Goal: Information Seeking & Learning: Learn about a topic

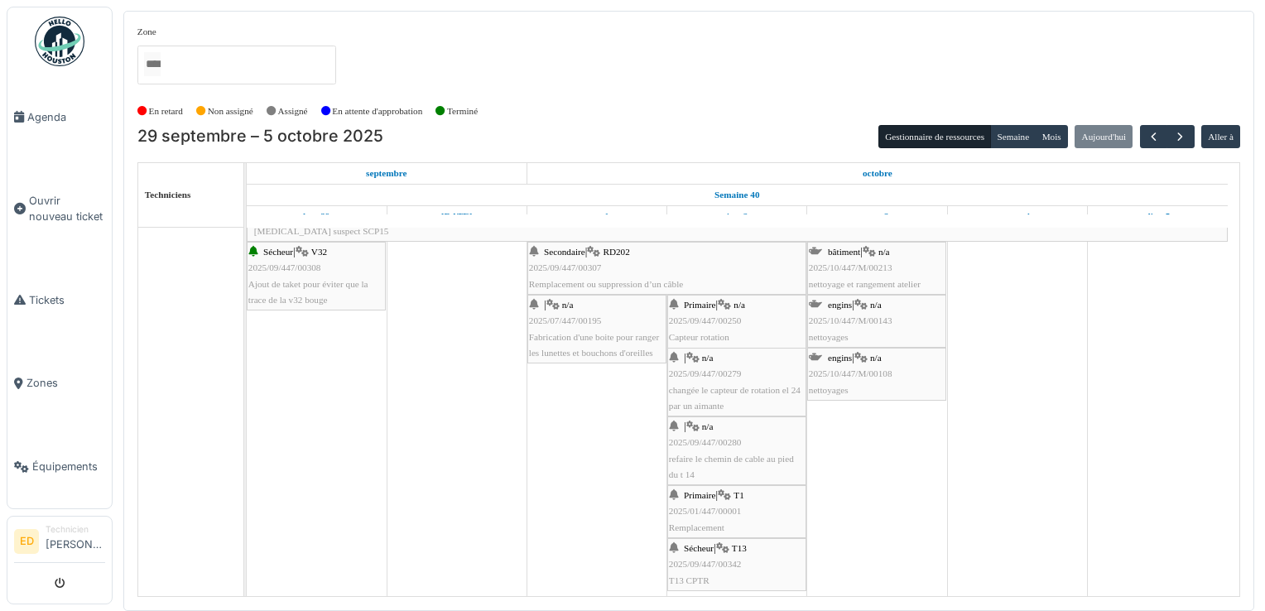
scroll to position [40, 0]
click at [771, 504] on div "Primaire | T1 2025/01/447/00001 Remplacement" at bounding box center [737, 511] width 136 height 48
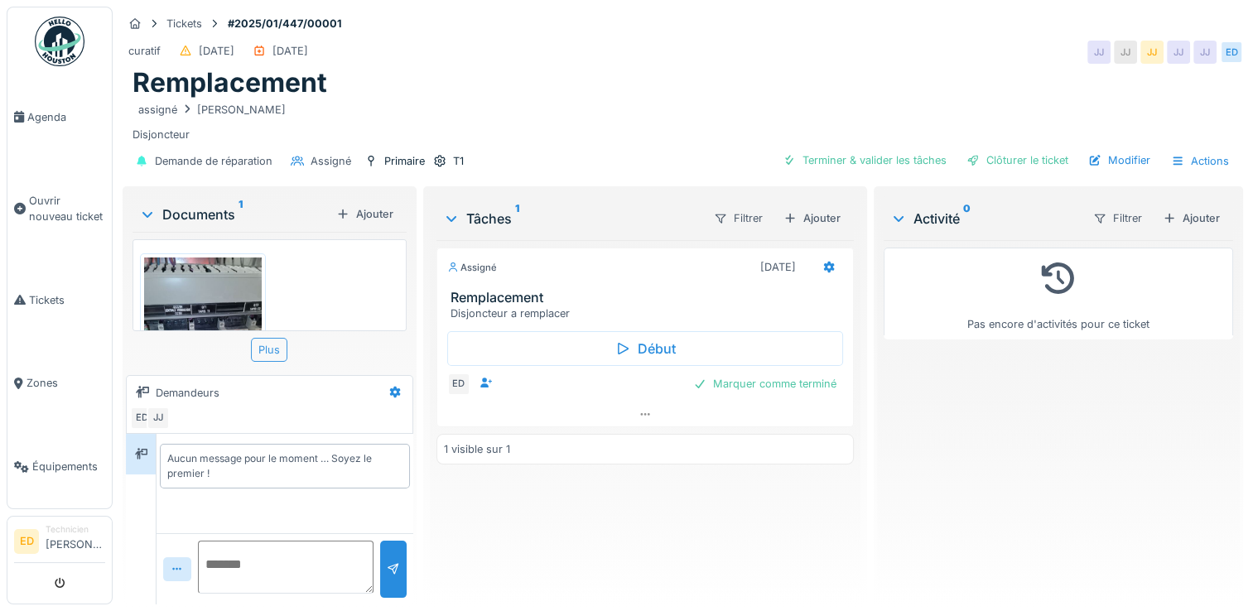
click at [277, 353] on div "Plus" at bounding box center [269, 350] width 36 height 24
click at [57, 124] on link "Agenda" at bounding box center [59, 117] width 104 height 84
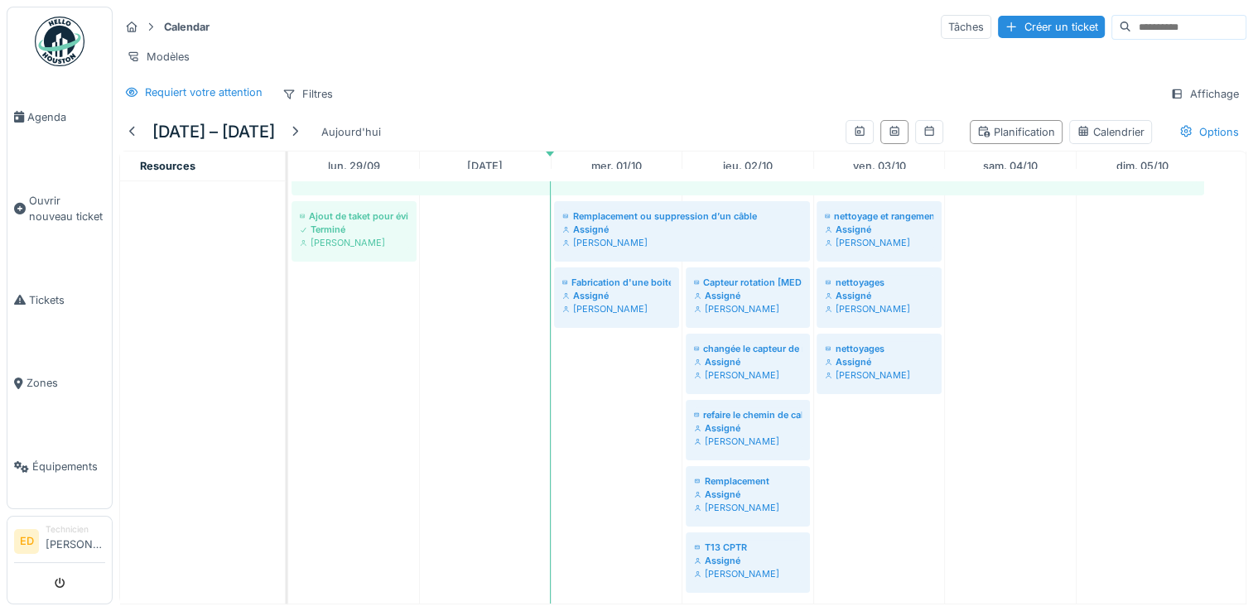
scroll to position [102, 0]
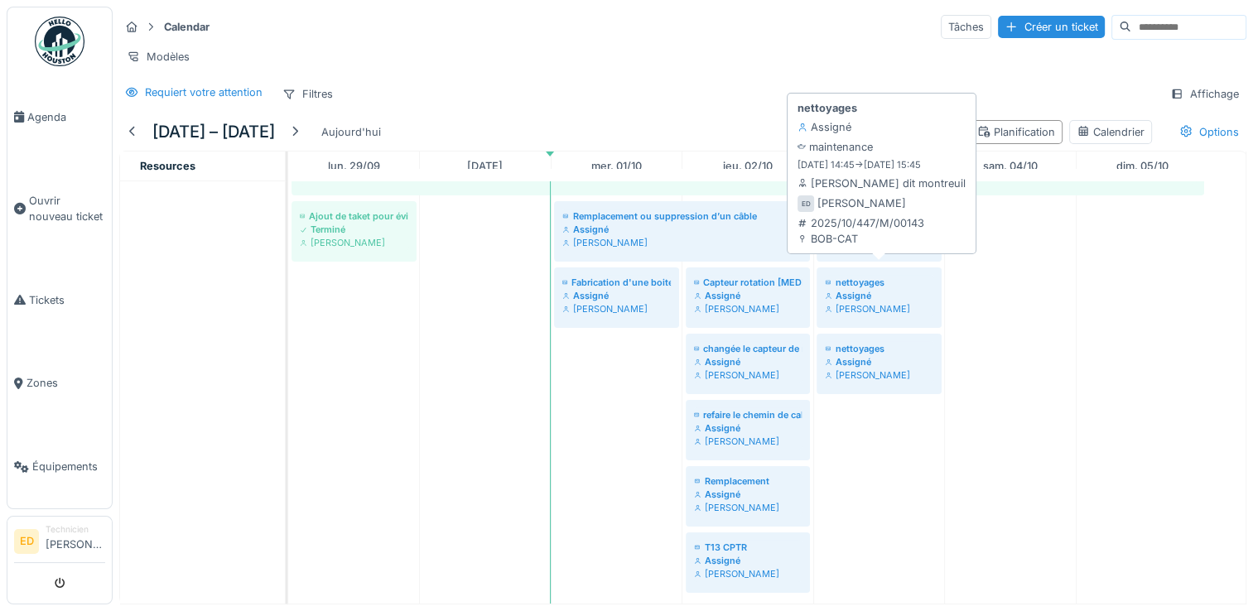
click at [836, 276] on div "nettoyages" at bounding box center [879, 282] width 108 height 13
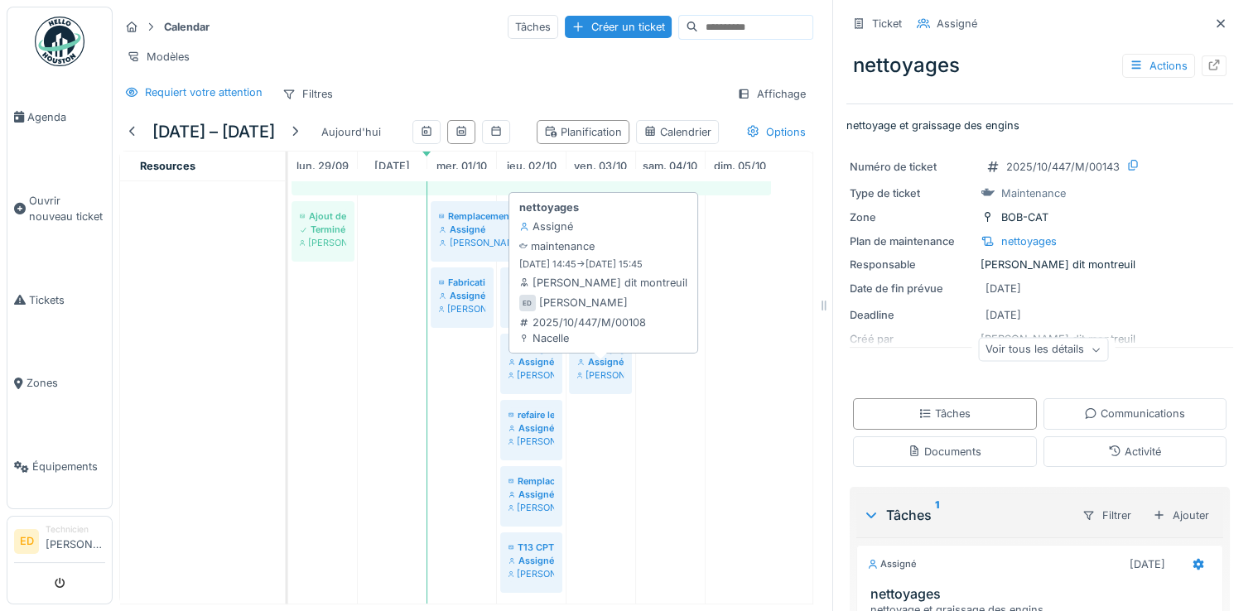
click at [602, 382] on div "[PERSON_NAME]" at bounding box center [600, 374] width 46 height 13
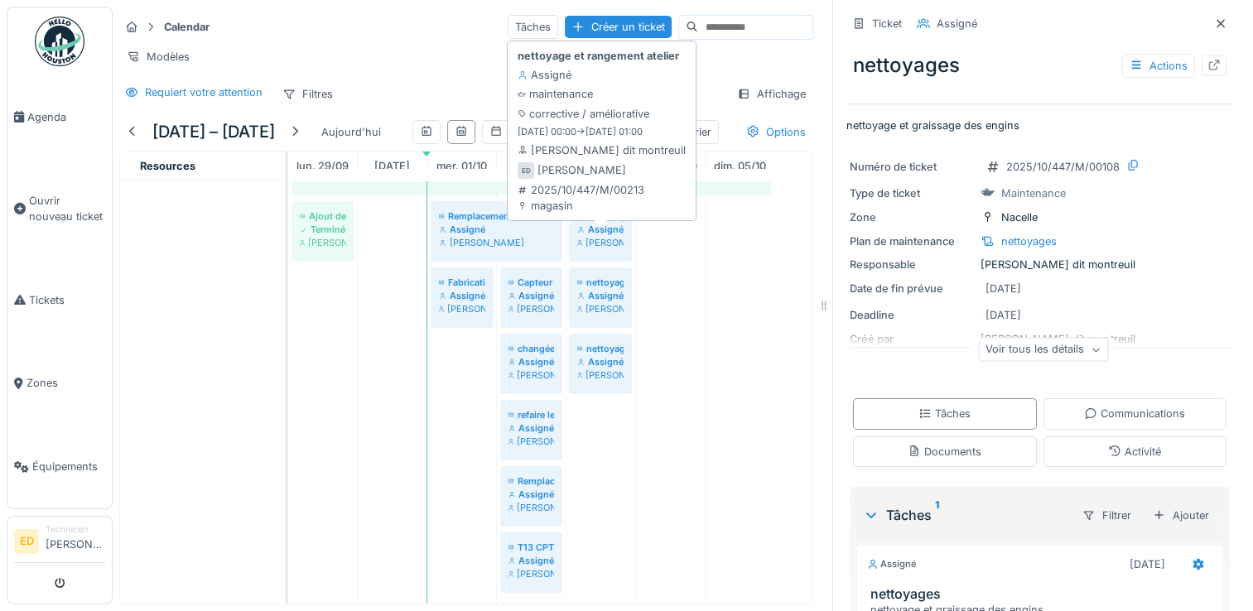
click at [613, 249] on div "[PERSON_NAME]" at bounding box center [600, 242] width 46 height 13
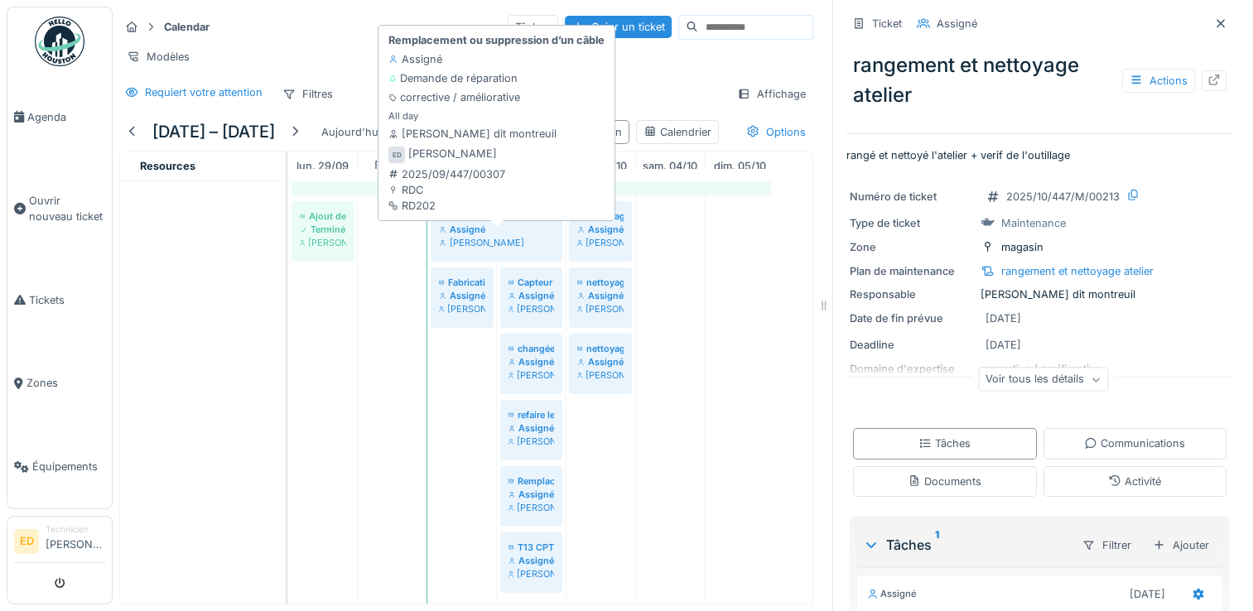
click at [531, 249] on div "[PERSON_NAME]" at bounding box center [496, 242] width 115 height 13
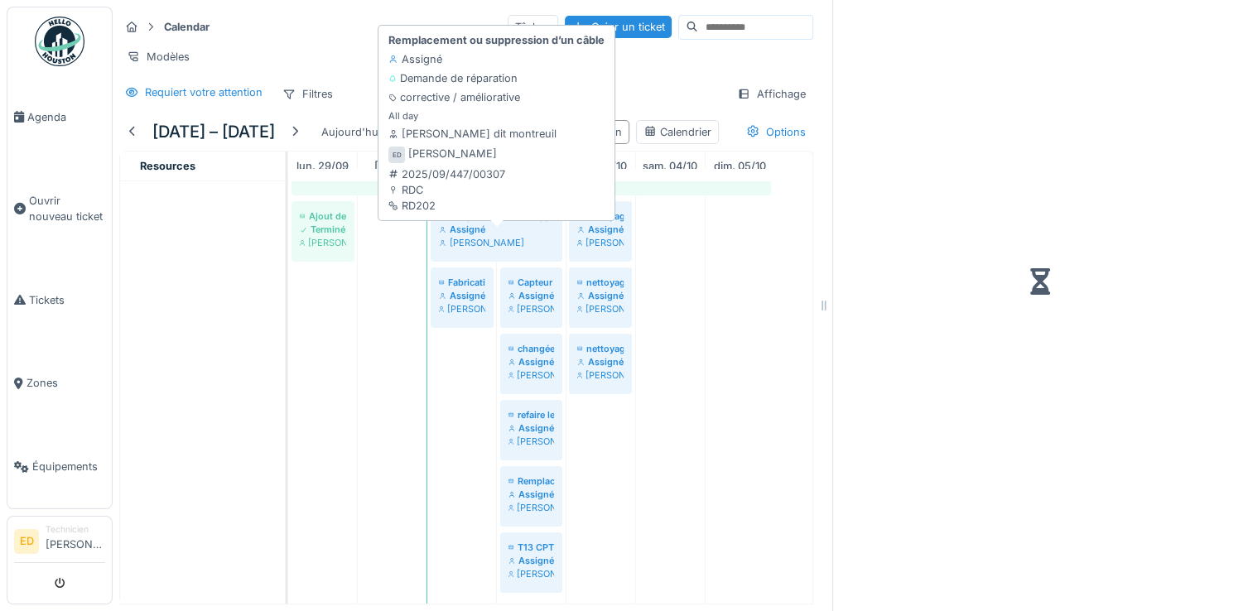
click at [531, 249] on div "[PERSON_NAME]" at bounding box center [496, 242] width 115 height 13
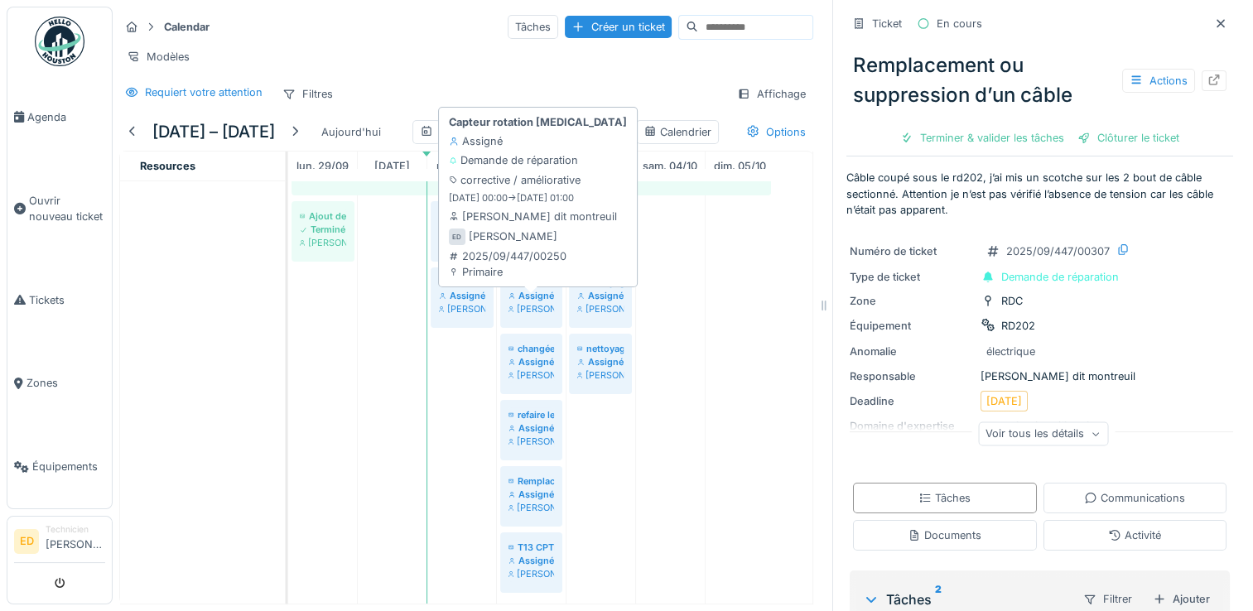
click at [533, 302] on div "Assigné" at bounding box center [531, 295] width 46 height 13
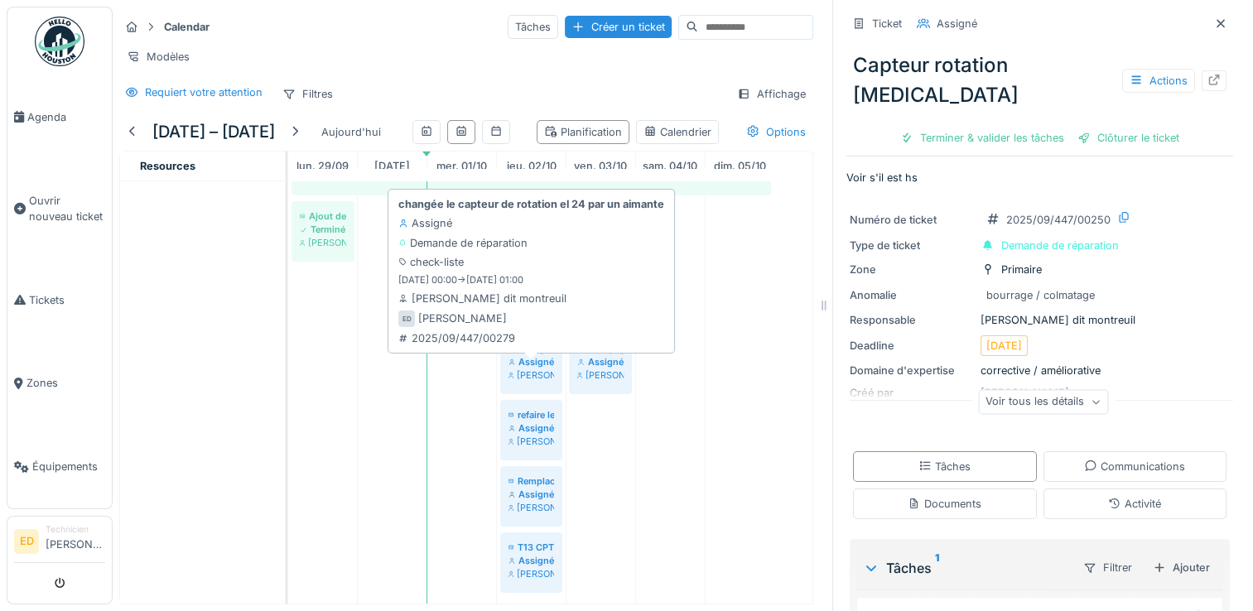
click at [521, 355] on div "changée le capteur de rotation el 24 par un aimante" at bounding box center [531, 348] width 46 height 13
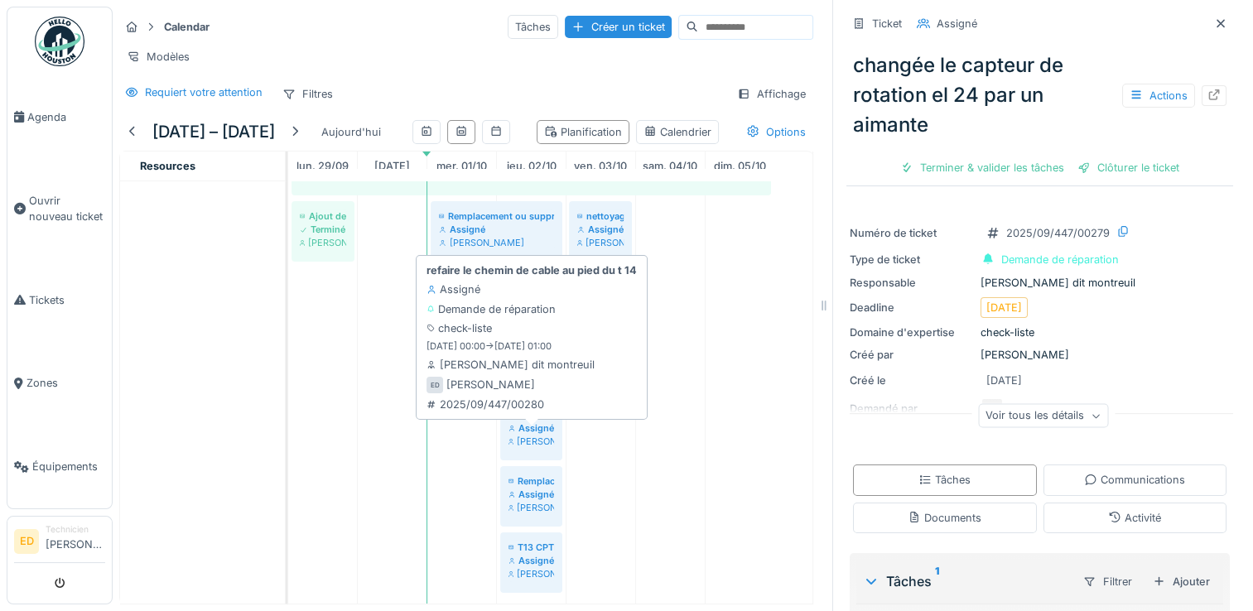
click at [540, 435] on div "Assigné" at bounding box center [531, 427] width 46 height 13
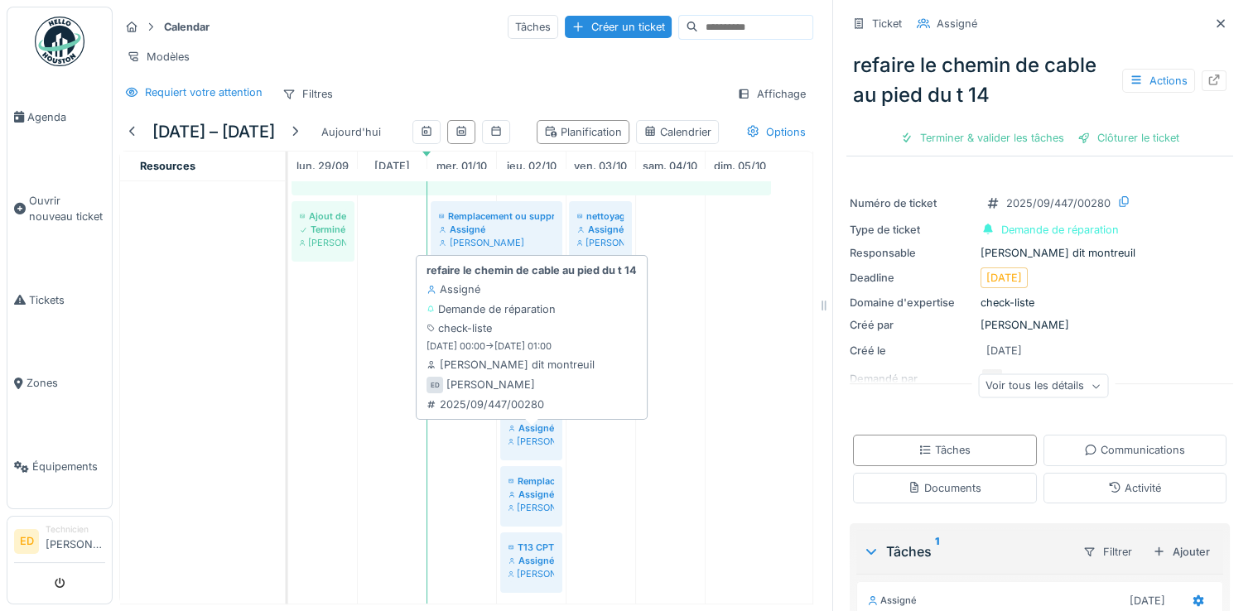
click at [540, 435] on div "Assigné" at bounding box center [531, 427] width 46 height 13
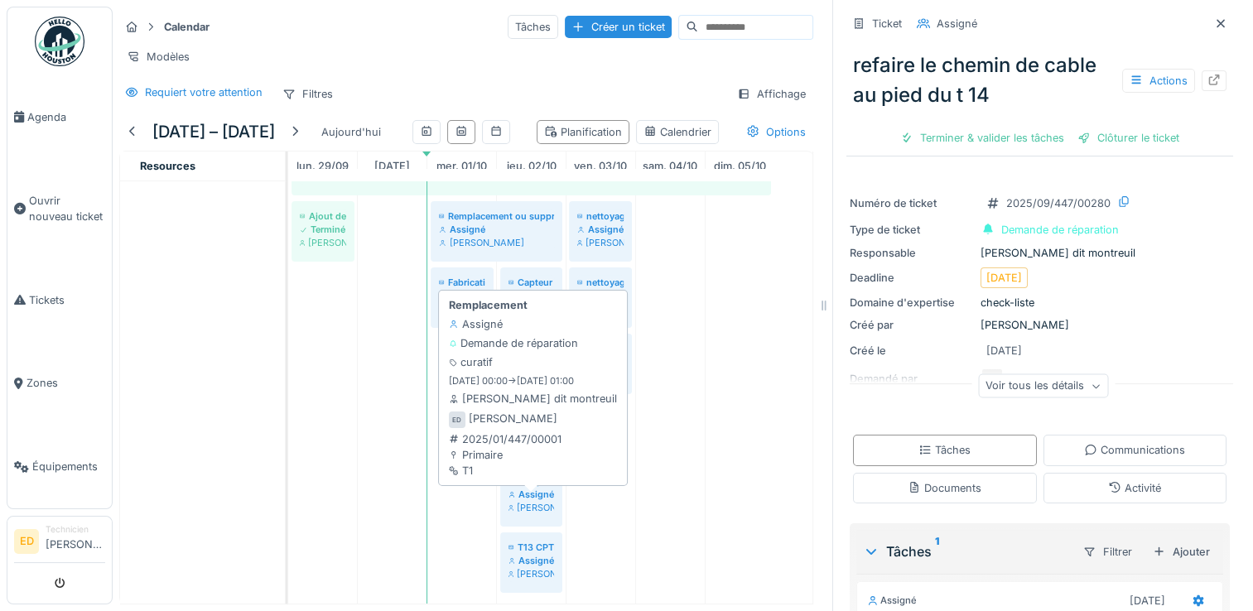
click at [535, 501] on div "Assigné" at bounding box center [531, 494] width 46 height 13
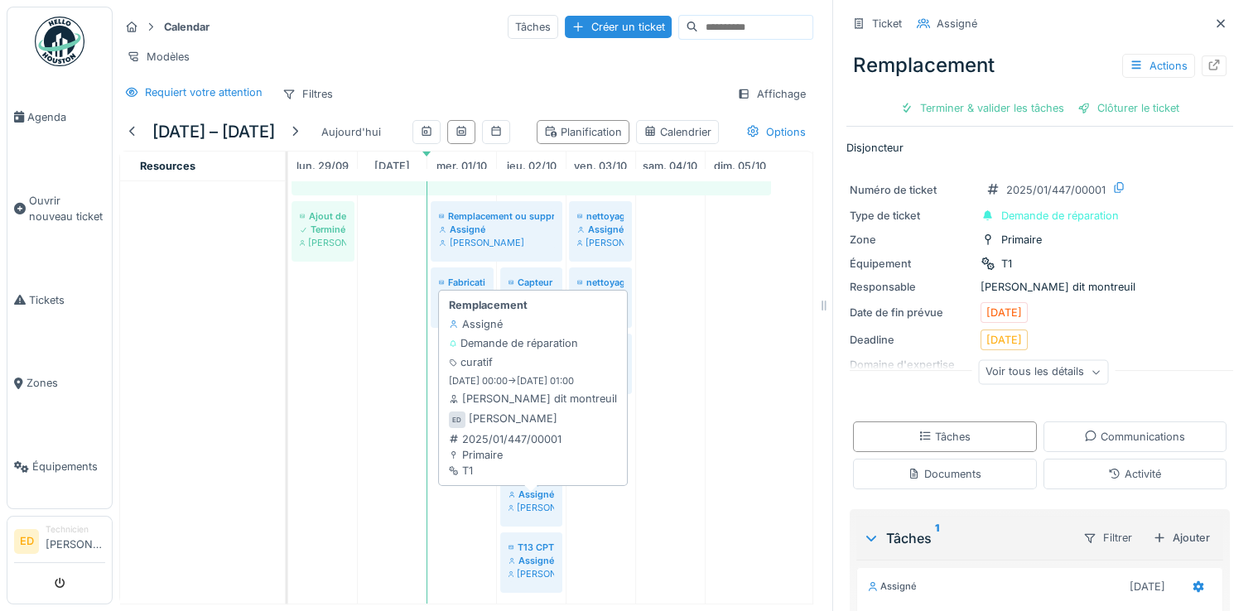
click at [535, 501] on div "Assigné" at bounding box center [531, 494] width 46 height 13
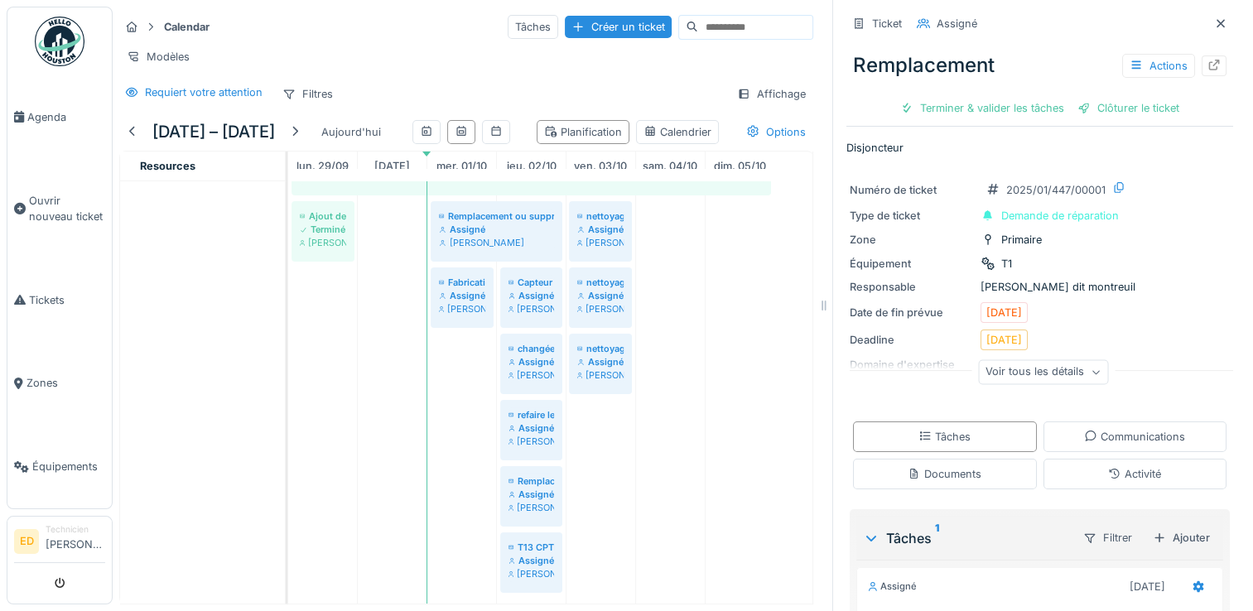
click at [994, 384] on div "Voir tous les détails" at bounding box center [1043, 372] width 130 height 24
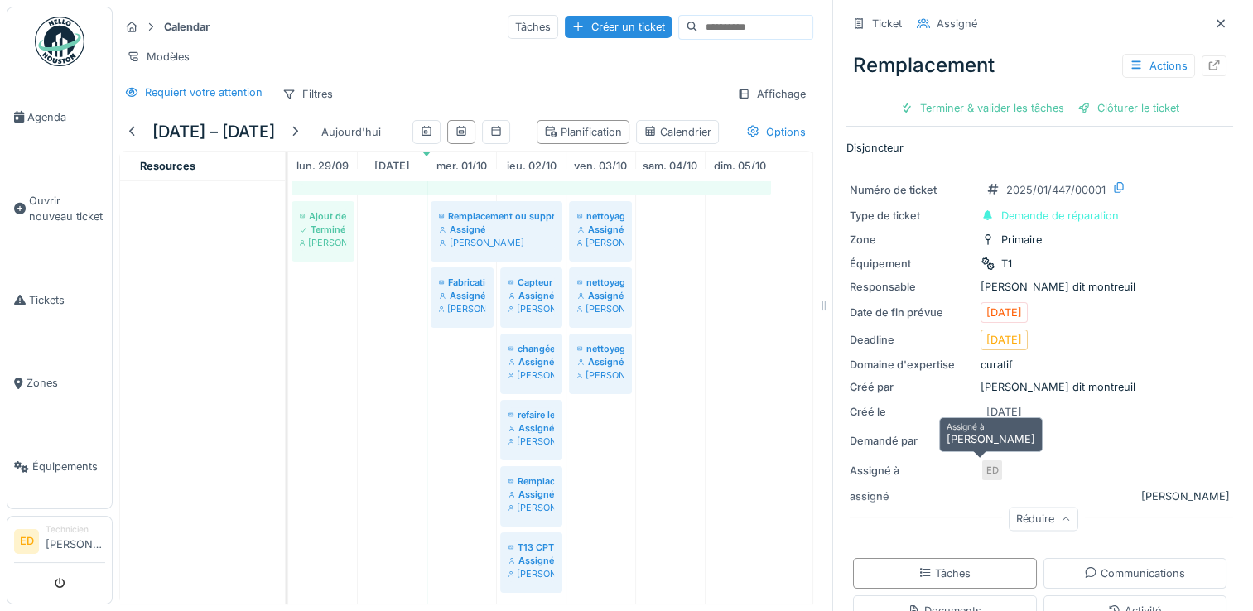
click at [980, 474] on div "ED" at bounding box center [991, 470] width 23 height 23
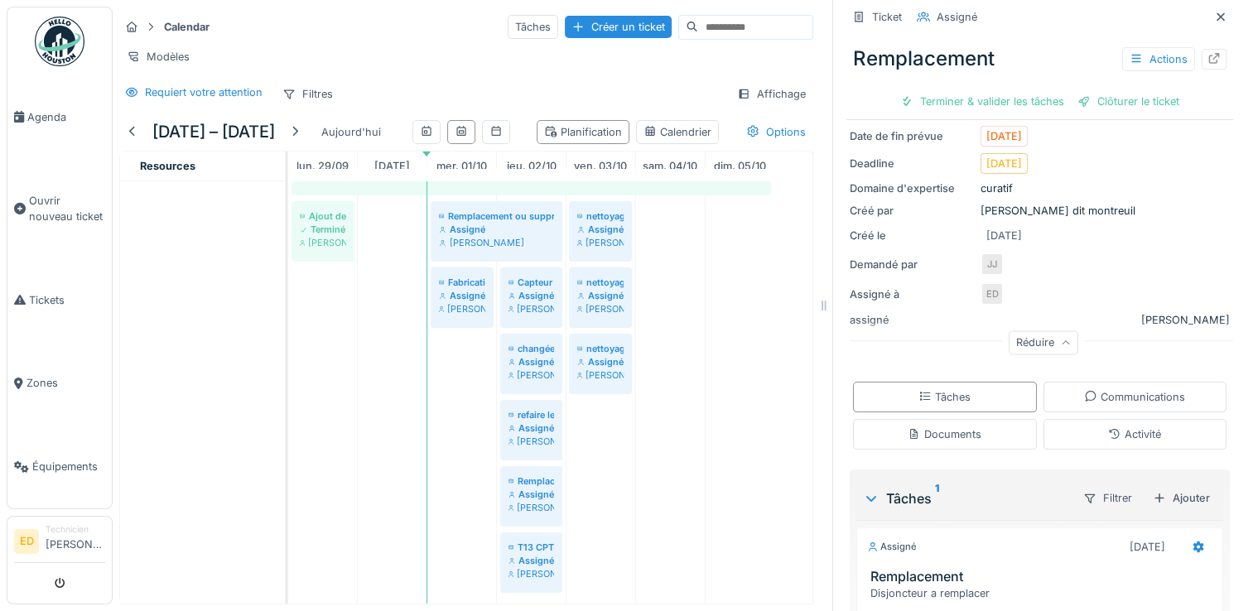
scroll to position [324, 0]
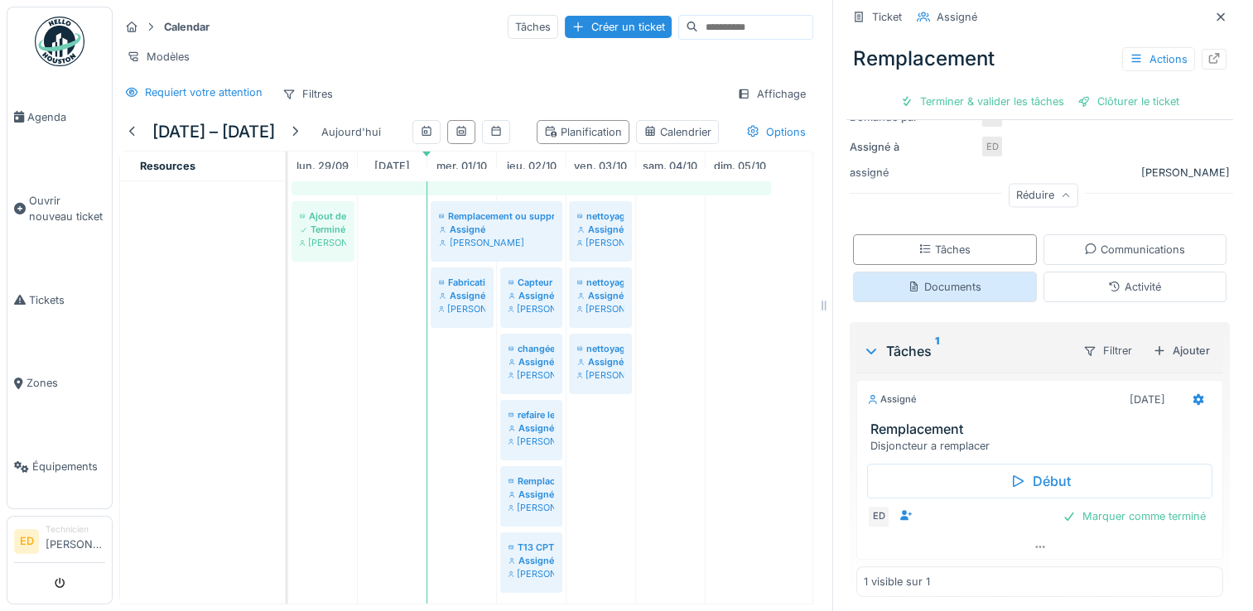
click at [987, 285] on div "Documents" at bounding box center [945, 287] width 184 height 31
